Goal: Information Seeking & Learning: Learn about a topic

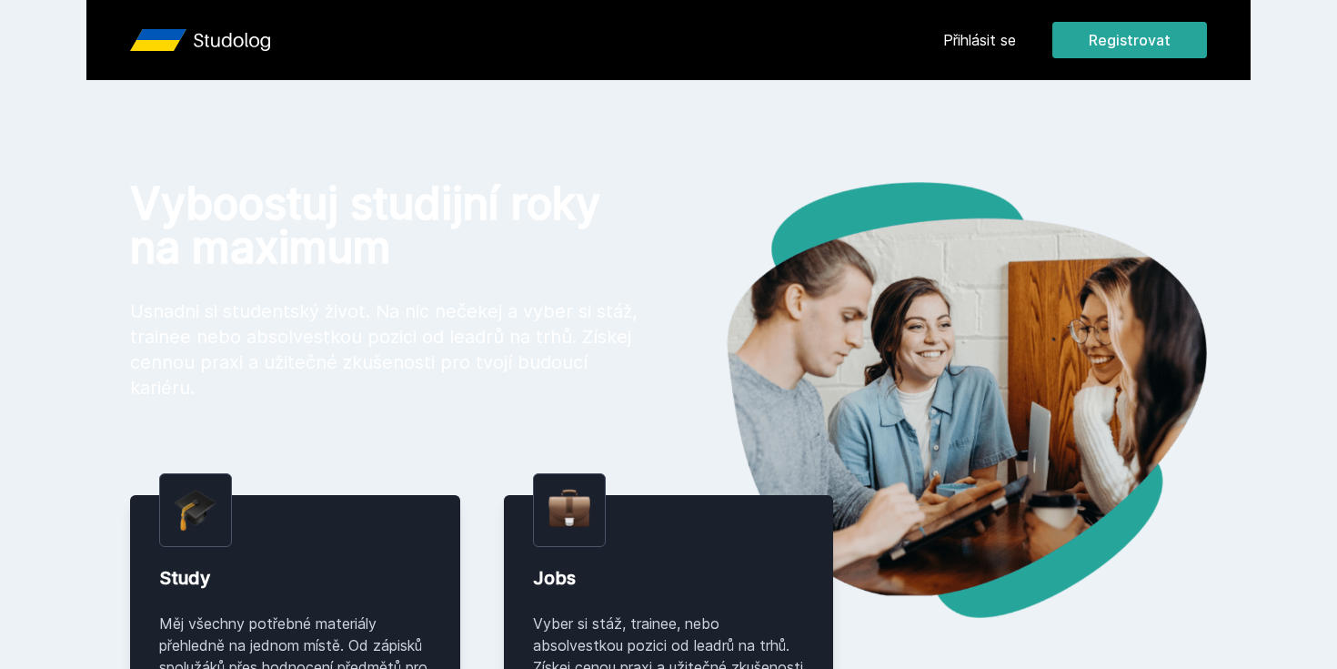
click at [676, 111] on button "Ne" at bounding box center [671, 117] width 65 height 45
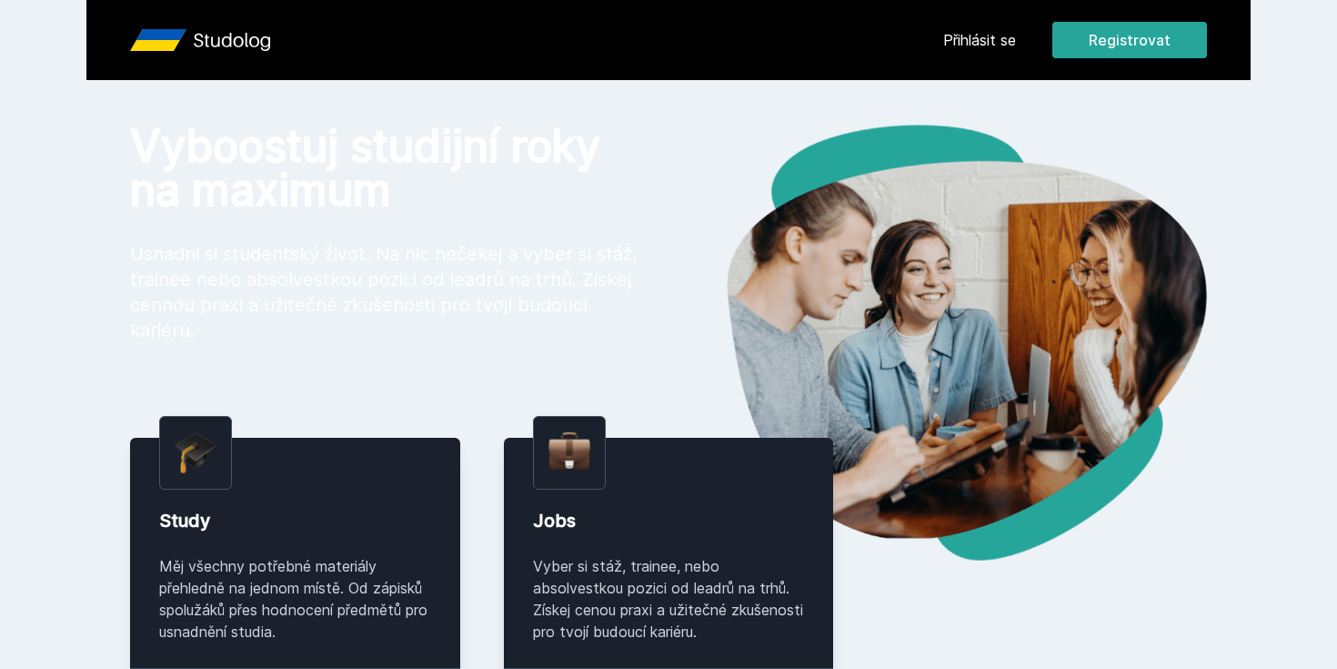
scroll to position [58, 0]
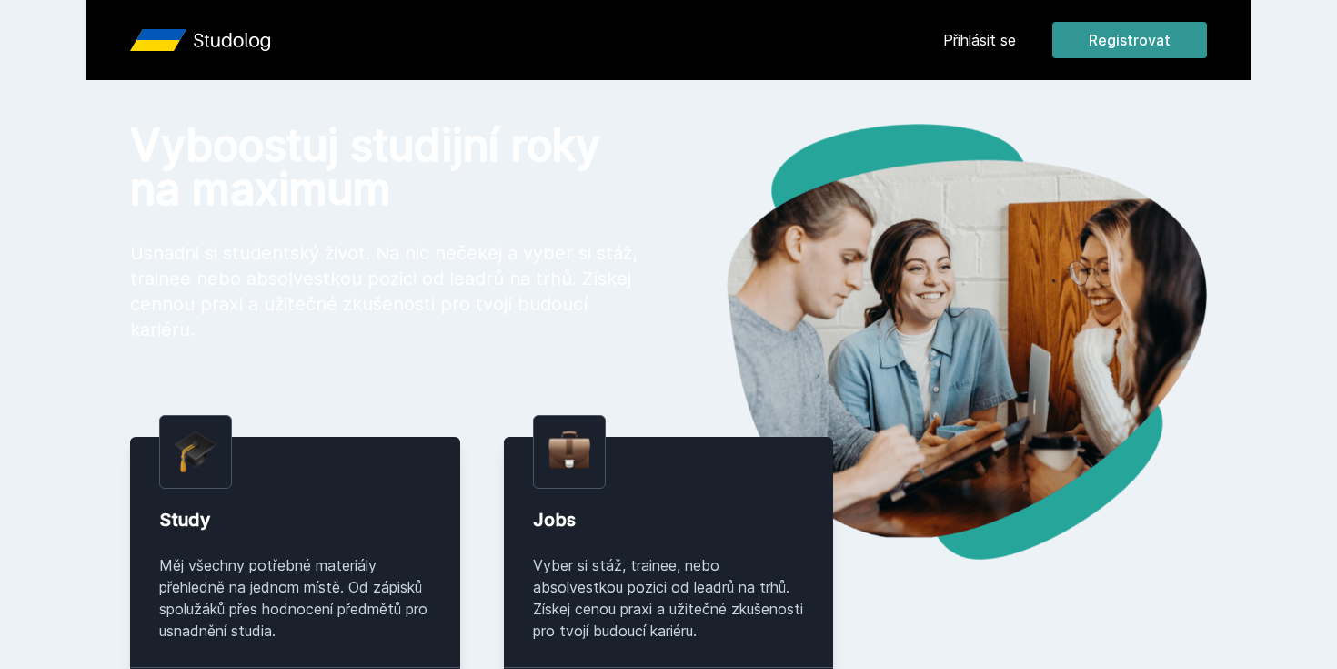
click at [1170, 47] on button "Registrovat" at bounding box center [1129, 40] width 155 height 36
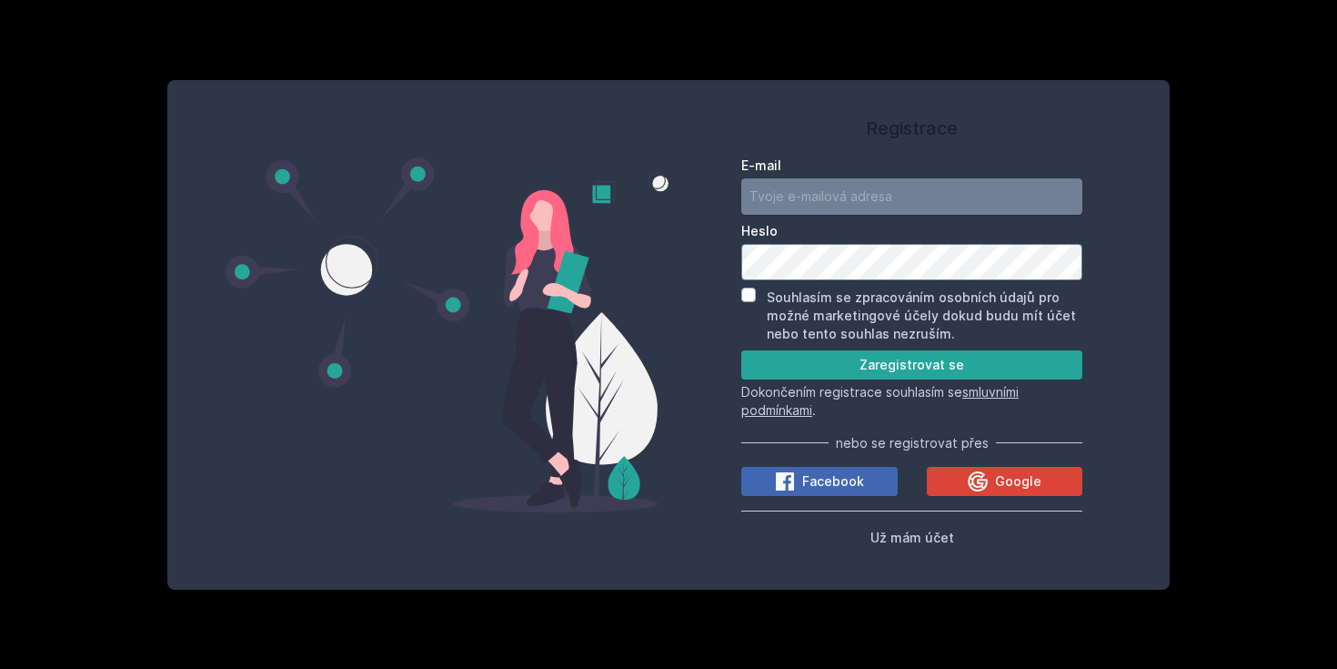
click at [904, 194] on input "E-mail" at bounding box center [911, 196] width 341 height 36
click at [969, 196] on input "E-mail" at bounding box center [911, 196] width 341 height 36
click at [1060, 135] on h1 "Registrace" at bounding box center [911, 128] width 341 height 27
click at [988, 485] on icon at bounding box center [979, 480] width 20 height 20
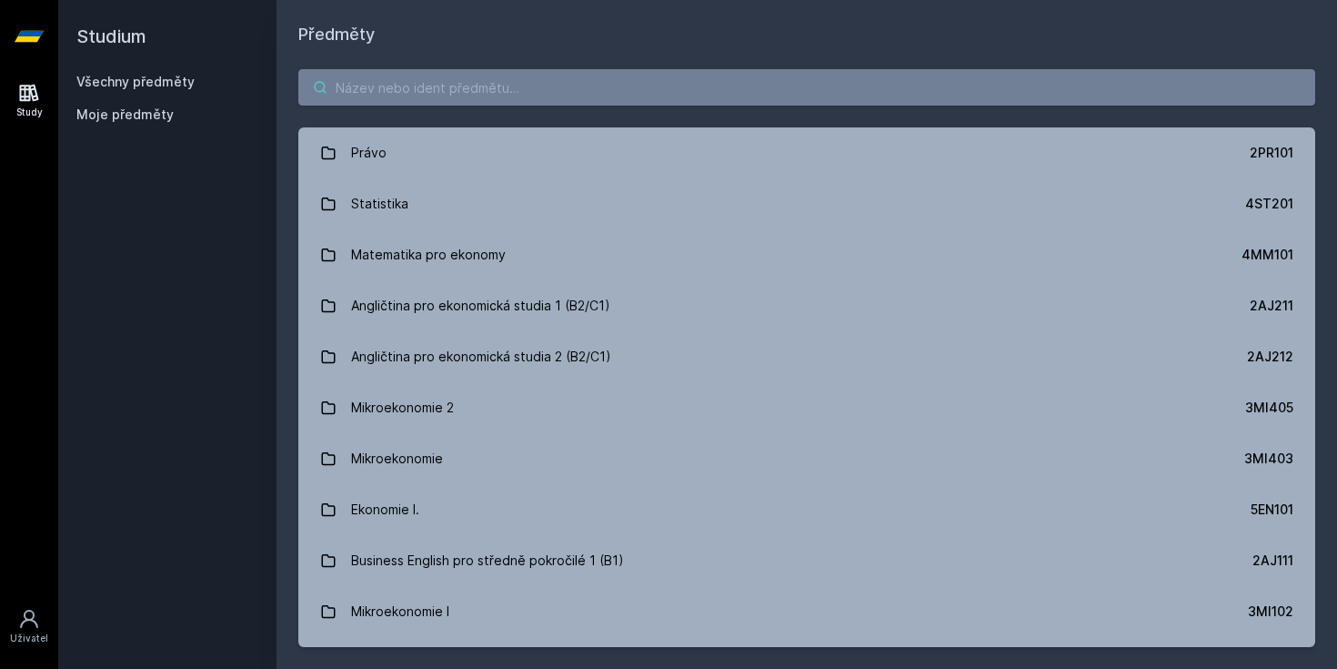
click at [500, 88] on input "search" at bounding box center [806, 87] width 1017 height 36
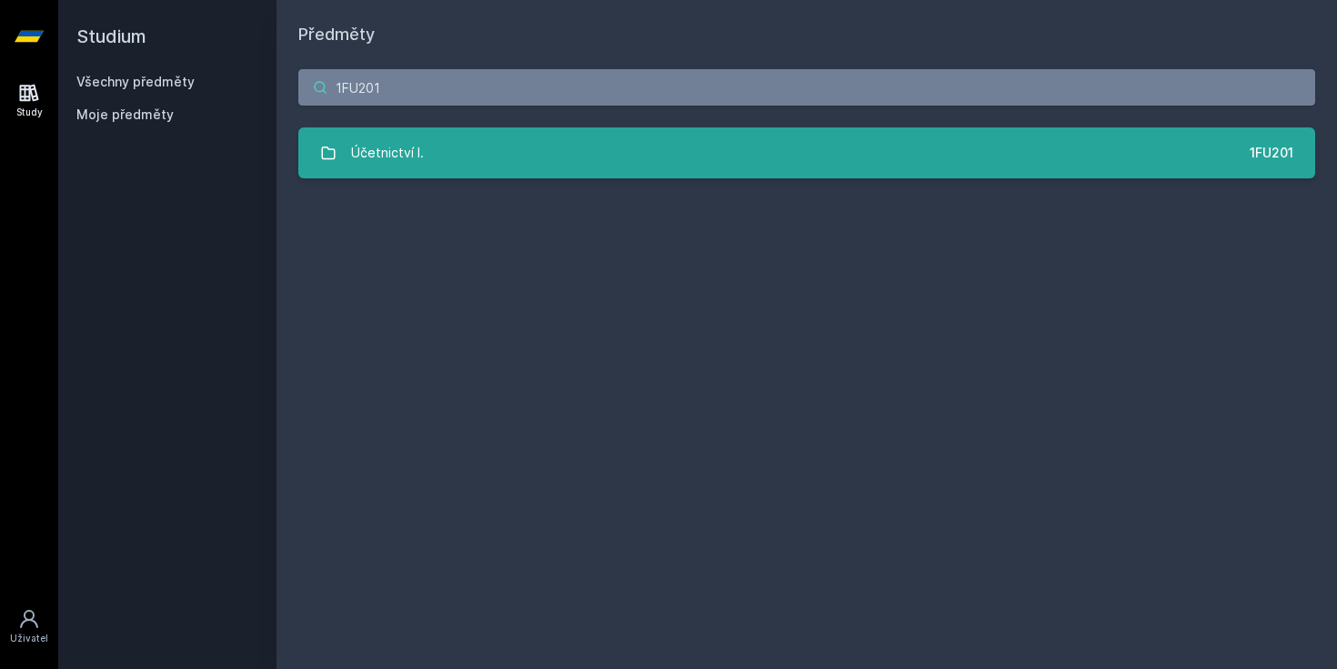
type input "1FU201"
click at [442, 139] on link "Účetnictví I. 1FU201" at bounding box center [806, 152] width 1017 height 51
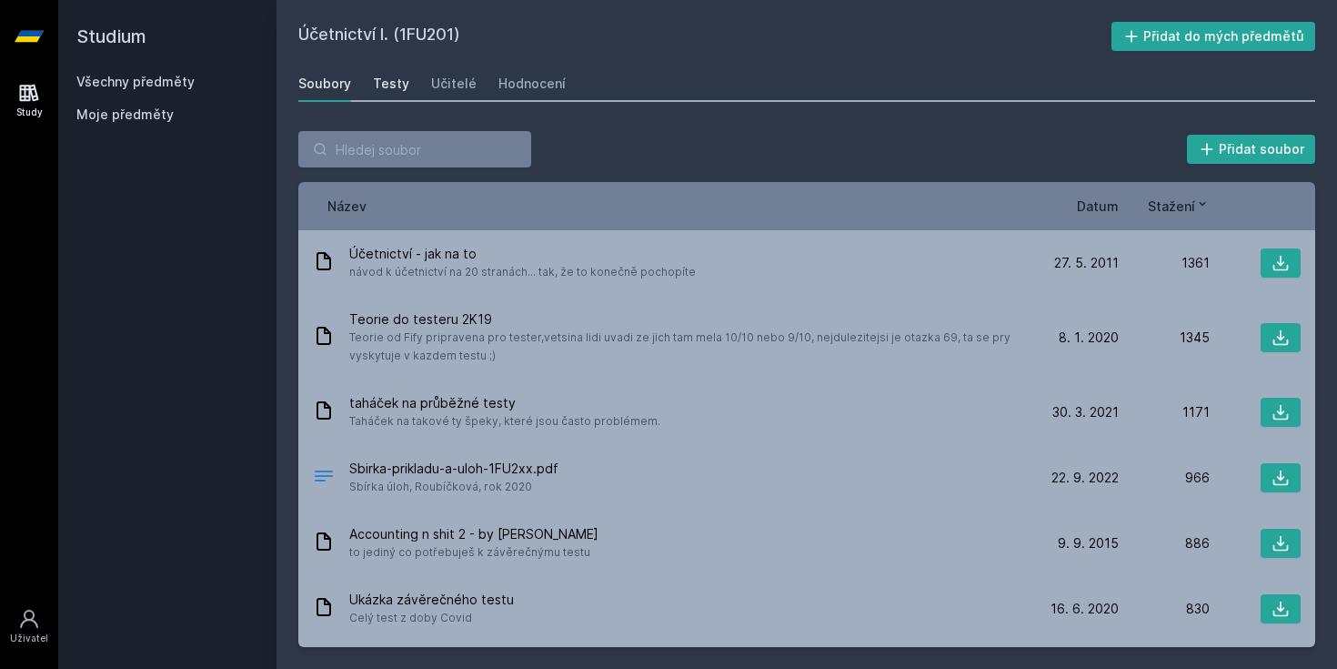
click at [393, 82] on div "Testy" at bounding box center [391, 84] width 36 height 18
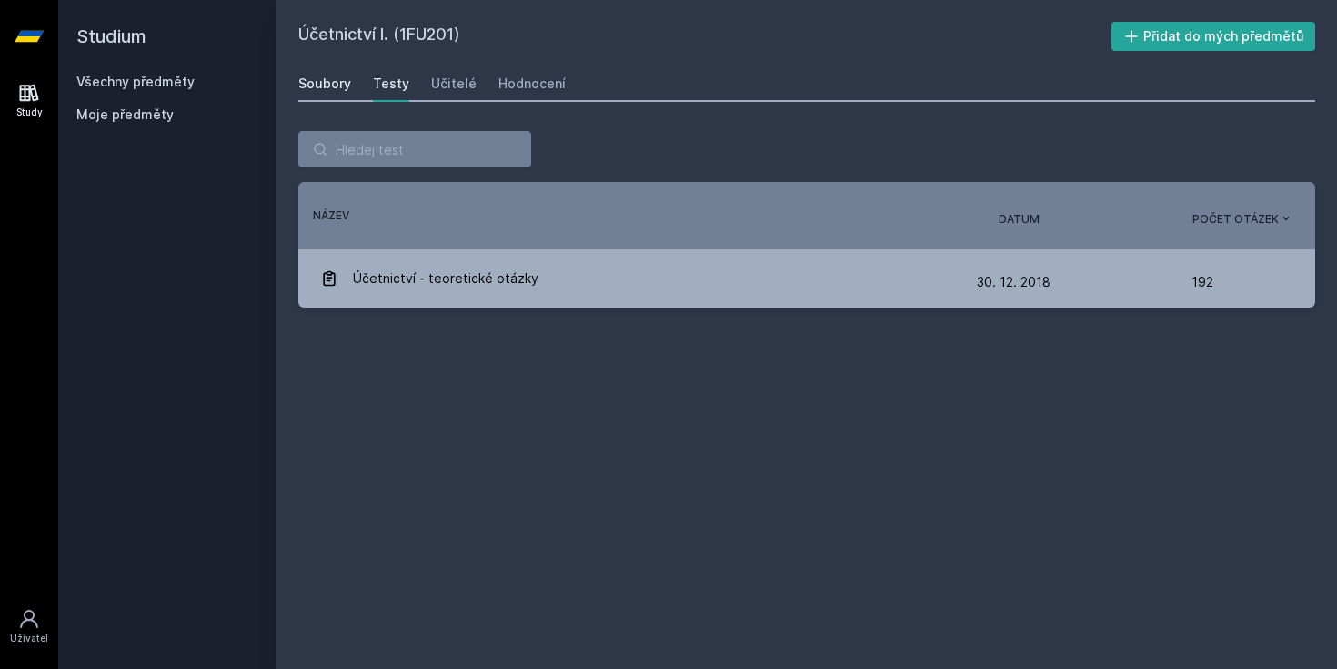
click at [338, 83] on div "Soubory" at bounding box center [324, 84] width 53 height 18
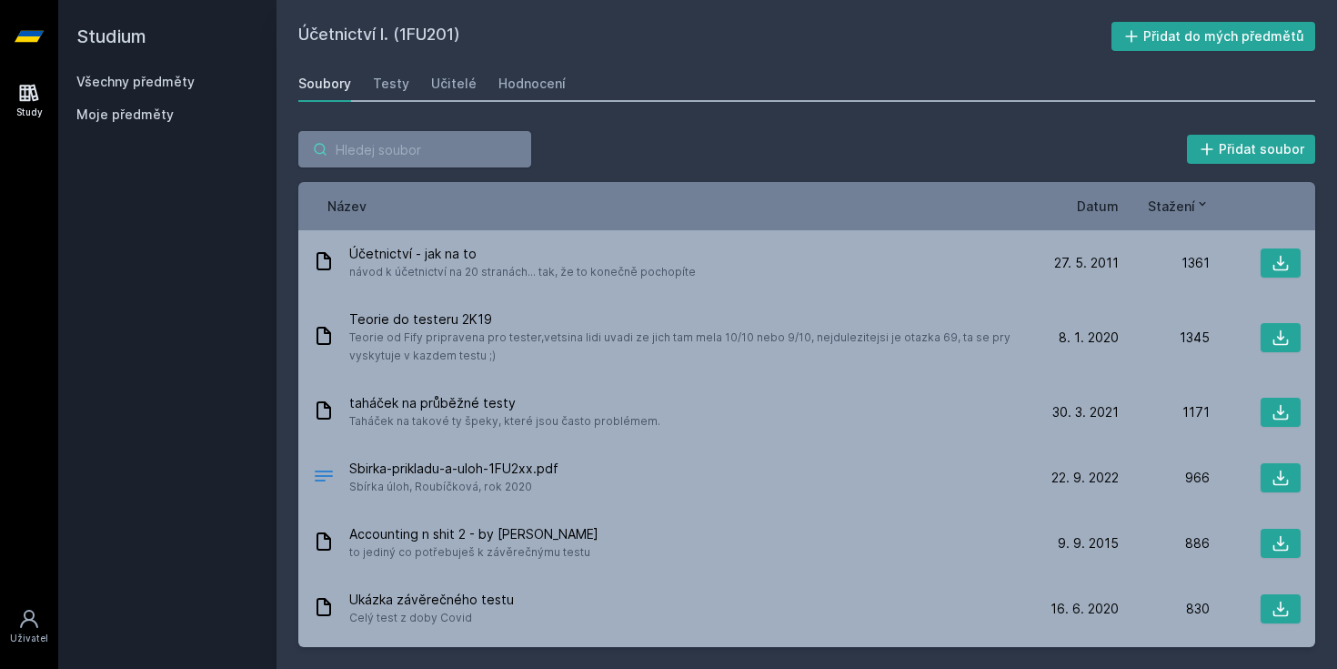
click at [442, 152] on input "search" at bounding box center [414, 149] width 233 height 36
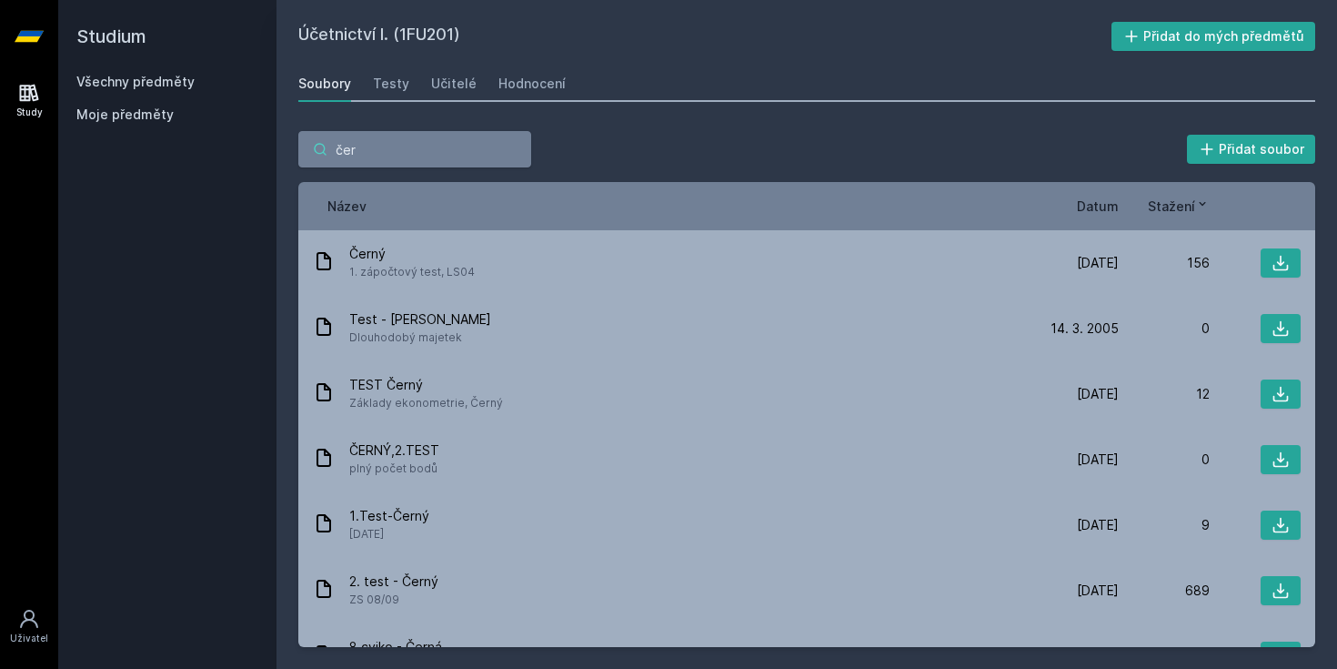
type input "čer"
click at [1100, 193] on div "Název Datum Stažení" at bounding box center [806, 206] width 1017 height 48
click at [1100, 208] on span "Datum" at bounding box center [1098, 205] width 42 height 19
click at [1101, 208] on span "Datum" at bounding box center [1083, 205] width 42 height 19
click at [1110, 205] on icon at bounding box center [1111, 203] width 15 height 15
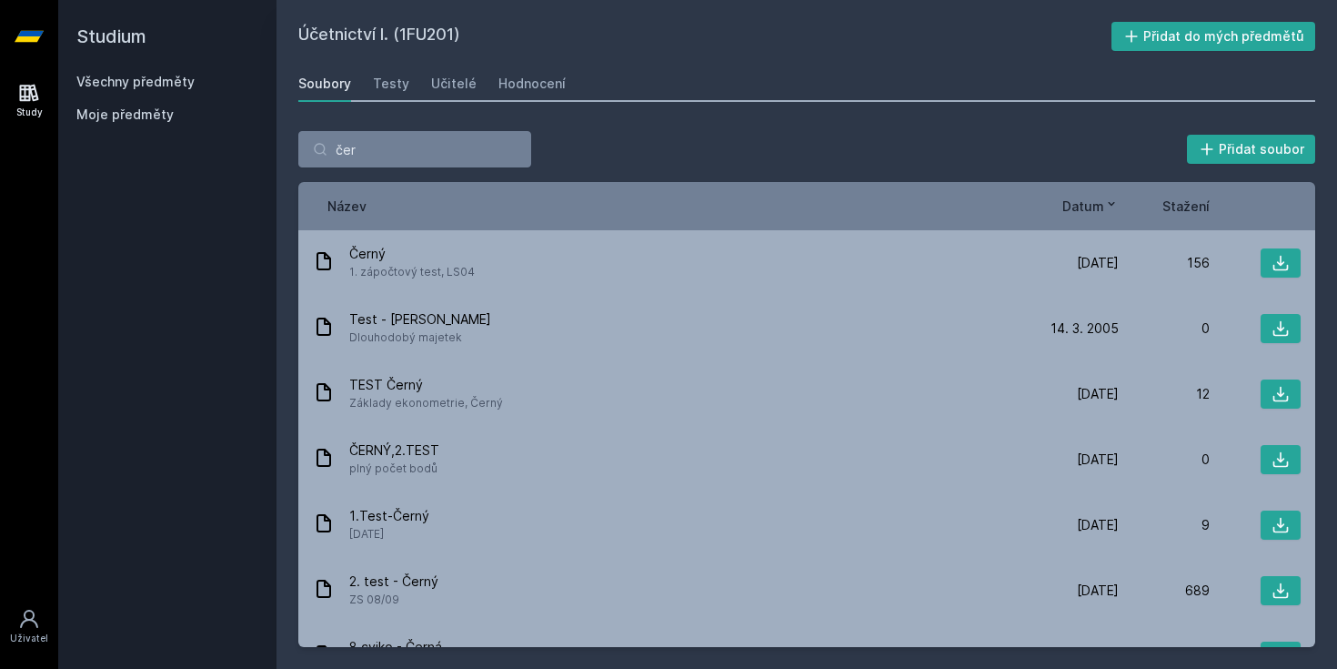
click at [1105, 198] on icon at bounding box center [1111, 203] width 15 height 15
click at [1114, 209] on icon at bounding box center [1111, 203] width 15 height 15
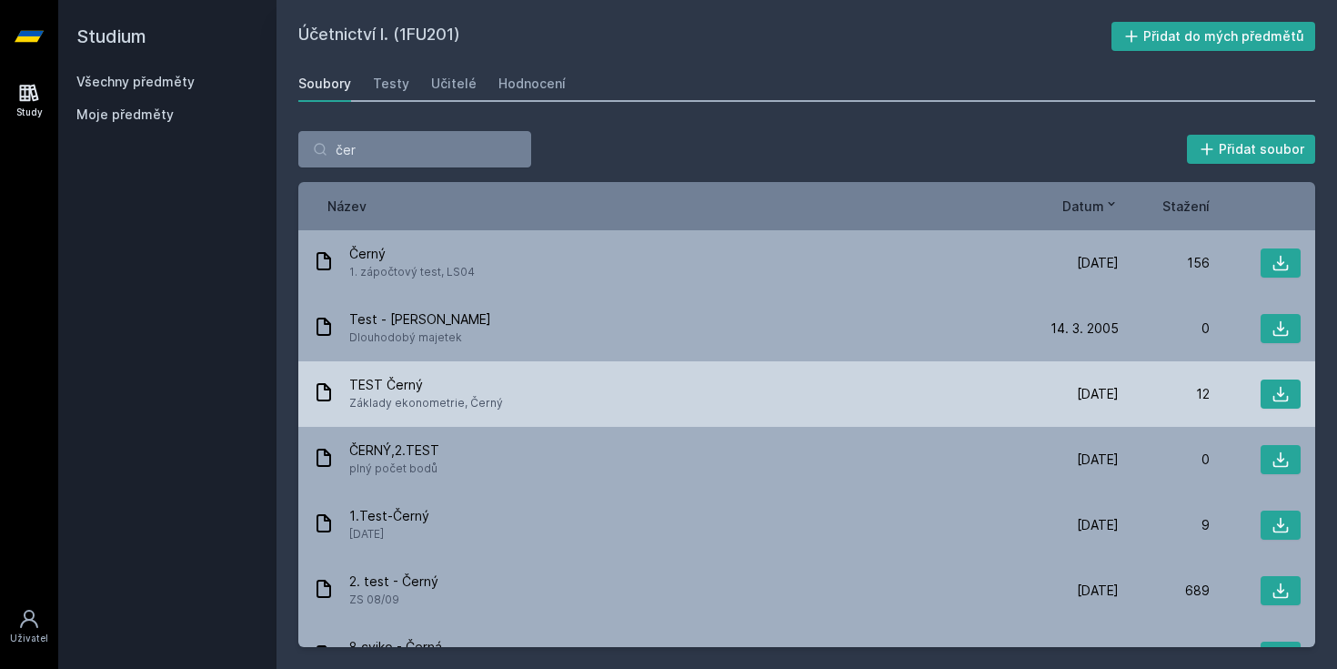
click at [504, 406] on div "TEST Černý Základy ekonometrie, Černý" at bounding box center [670, 394] width 715 height 36
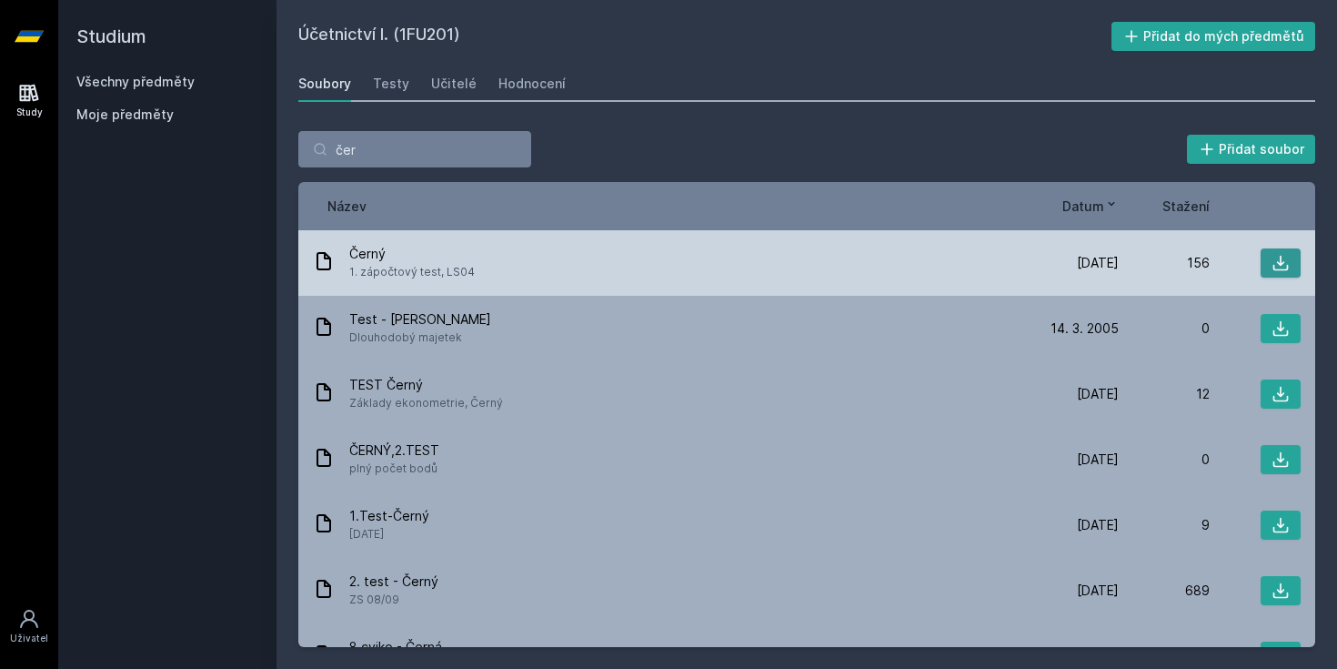
click at [1291, 263] on button at bounding box center [1281, 262] width 40 height 29
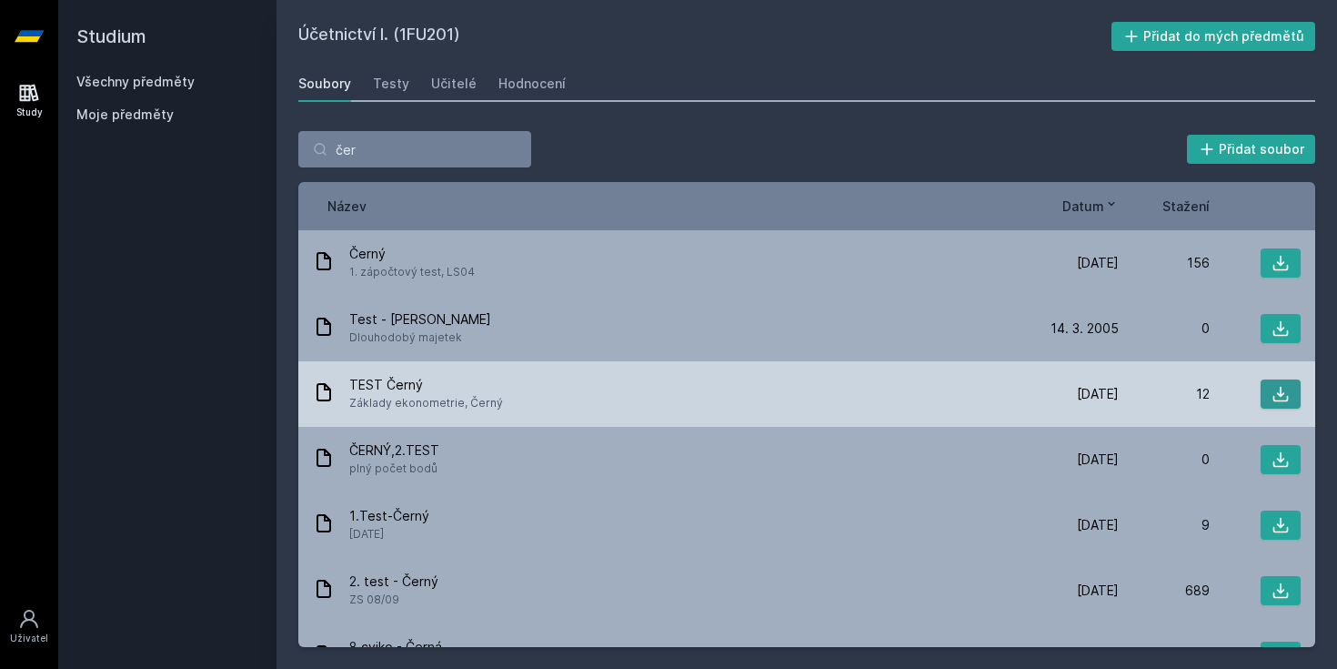
click at [1290, 388] on button at bounding box center [1281, 393] width 40 height 29
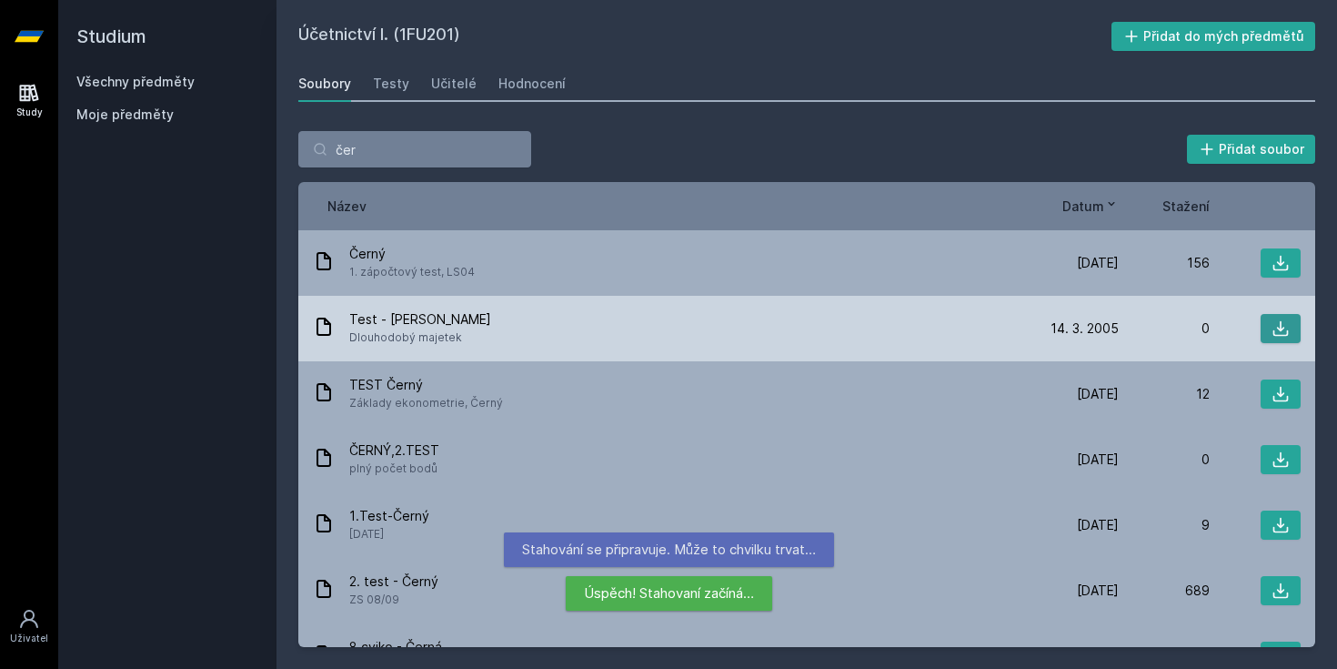
click at [1294, 320] on button at bounding box center [1281, 328] width 40 height 29
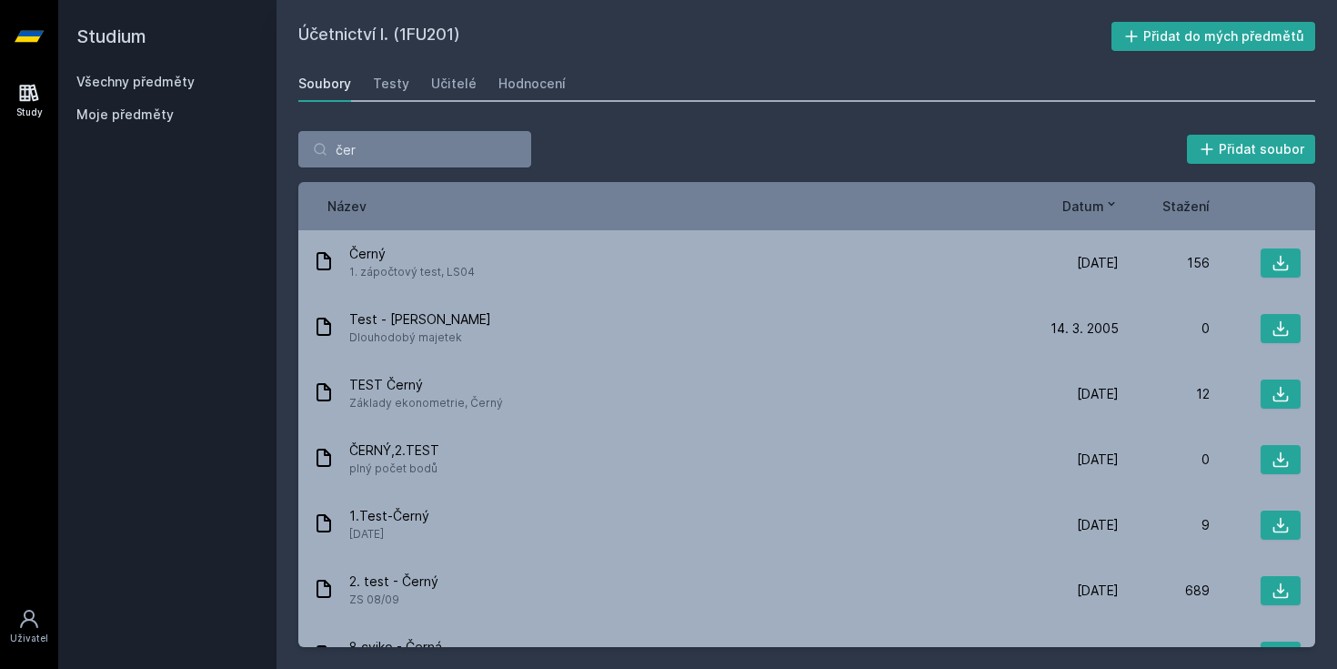
click at [164, 77] on link "Všechny předměty" at bounding box center [135, 81] width 118 height 15
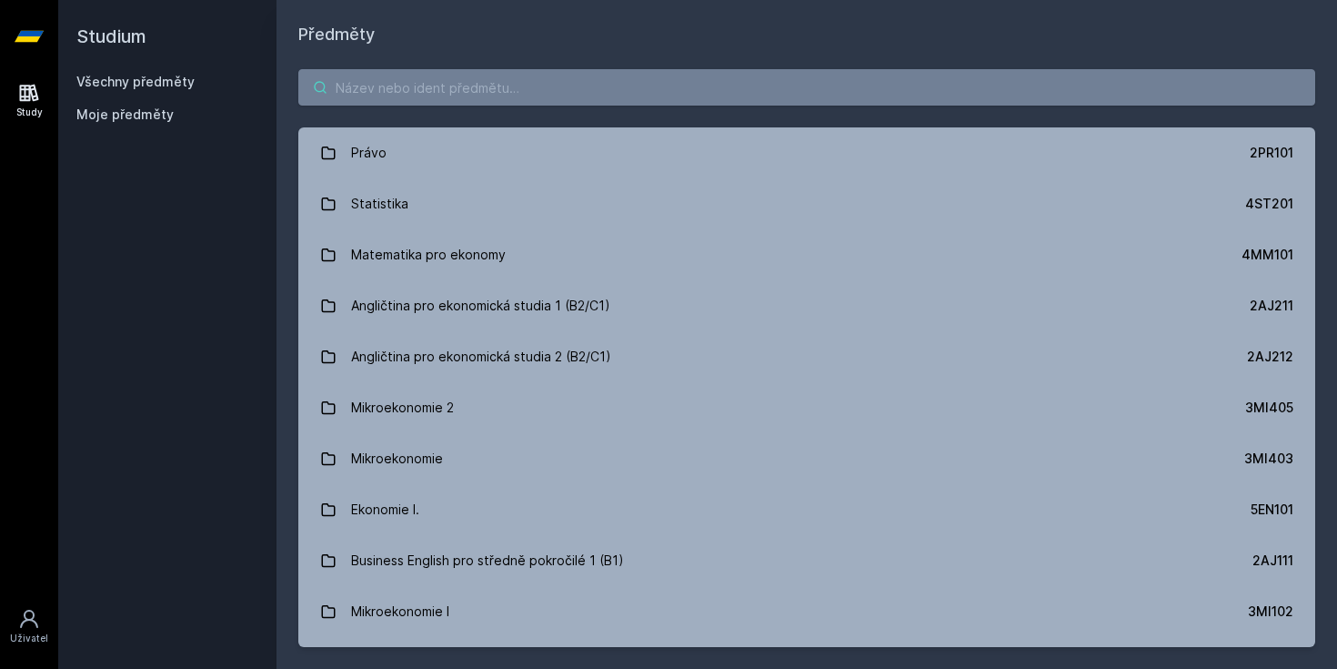
click at [504, 93] on input "search" at bounding box center [806, 87] width 1017 height 36
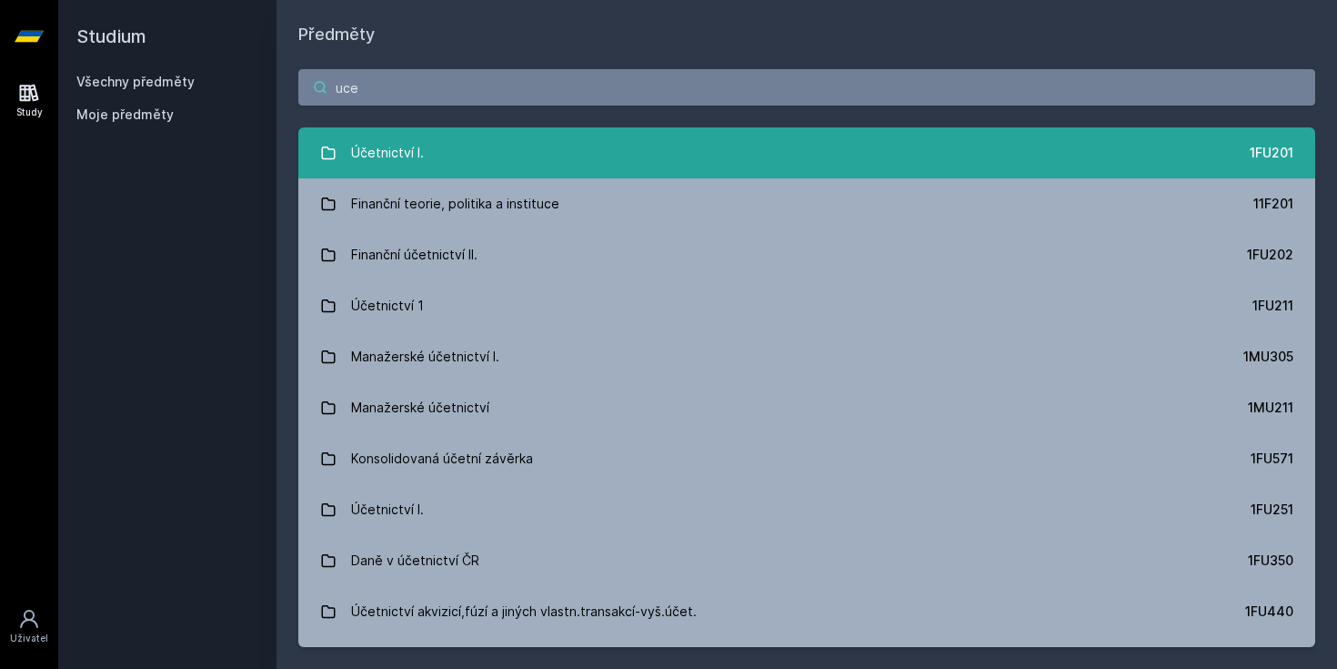
type input "uce"
click at [501, 144] on link "Účetnictví I. 1FU201" at bounding box center [806, 152] width 1017 height 51
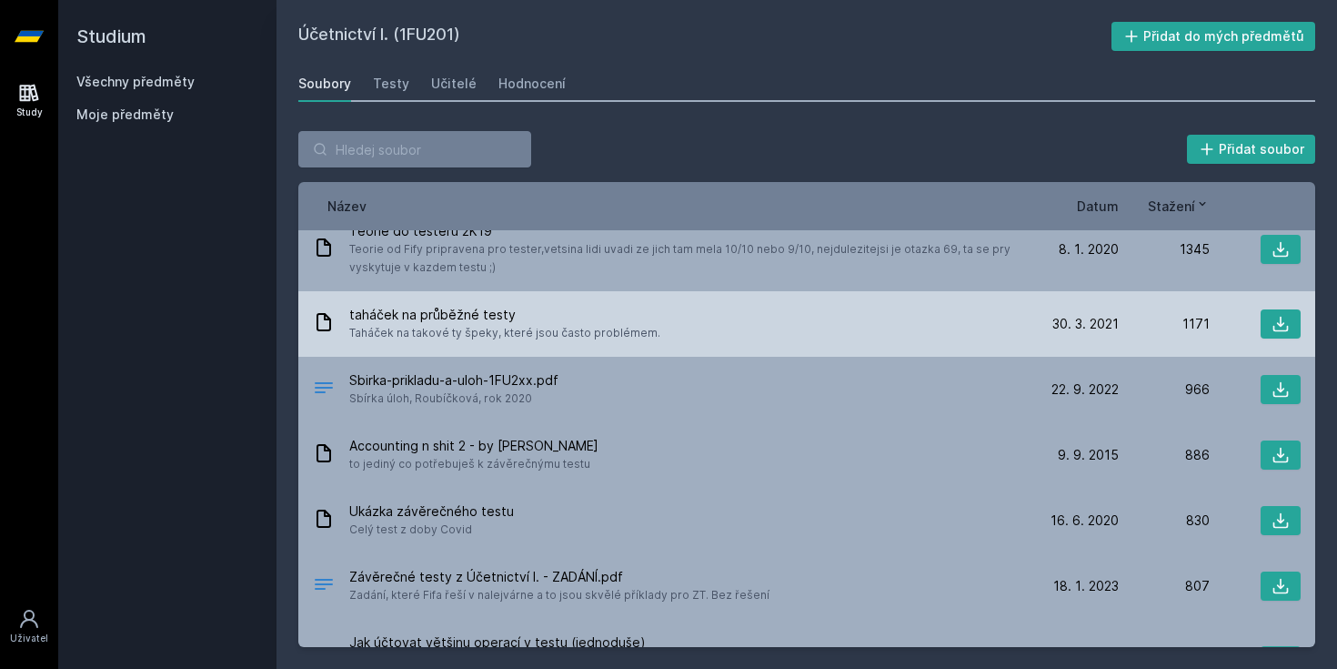
scroll to position [89, 0]
click at [1284, 324] on icon at bounding box center [1281, 323] width 18 height 18
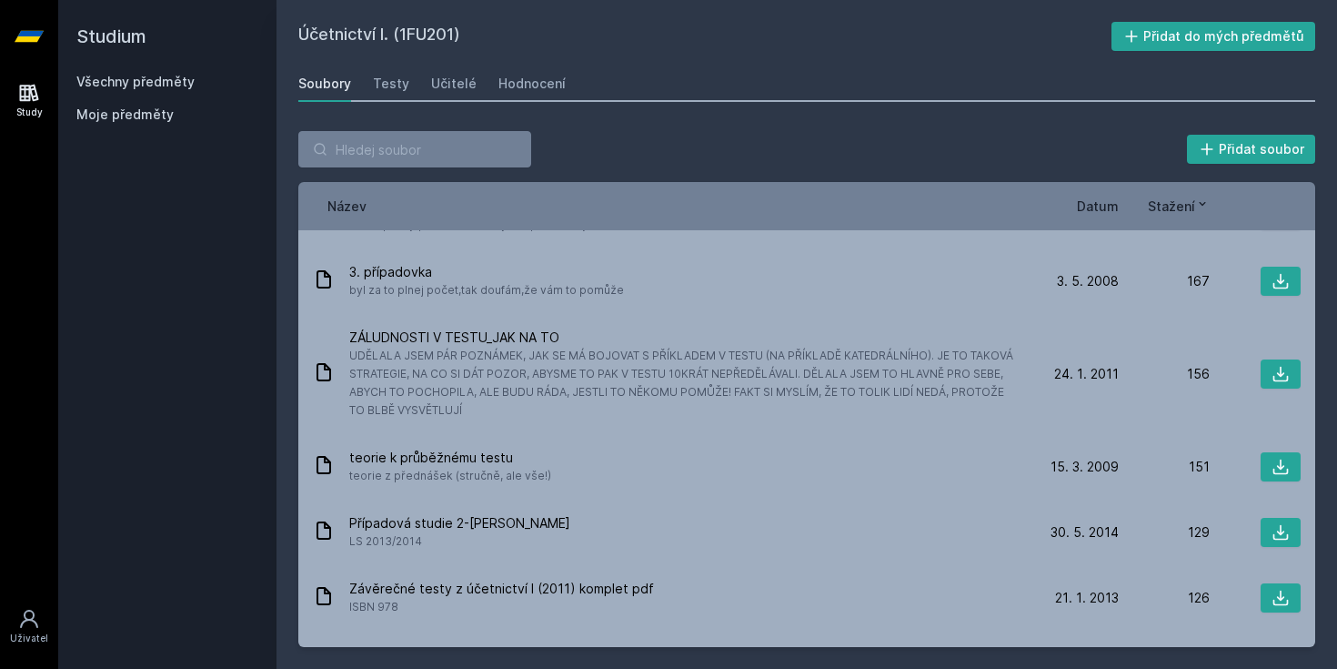
scroll to position [1068, 0]
